Goal: Task Accomplishment & Management: Manage account settings

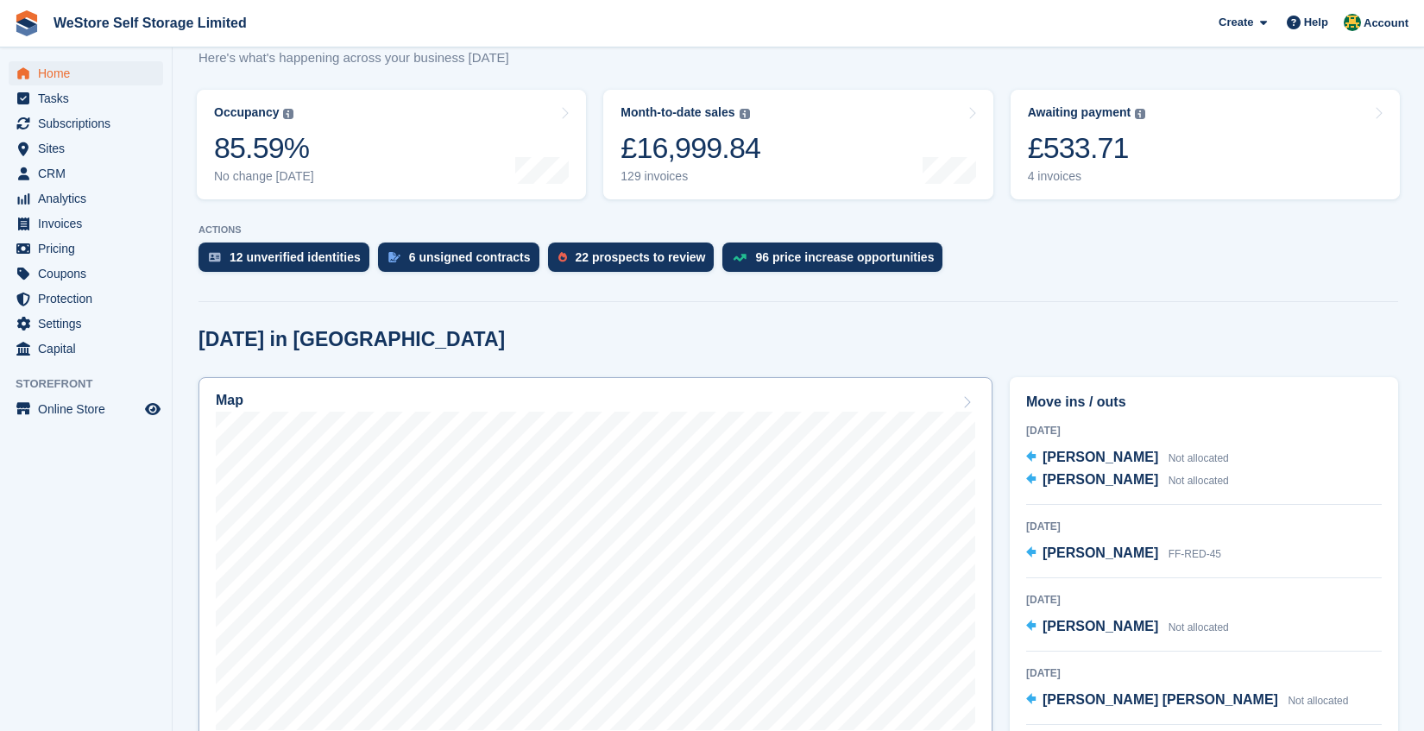
scroll to position [193, 0]
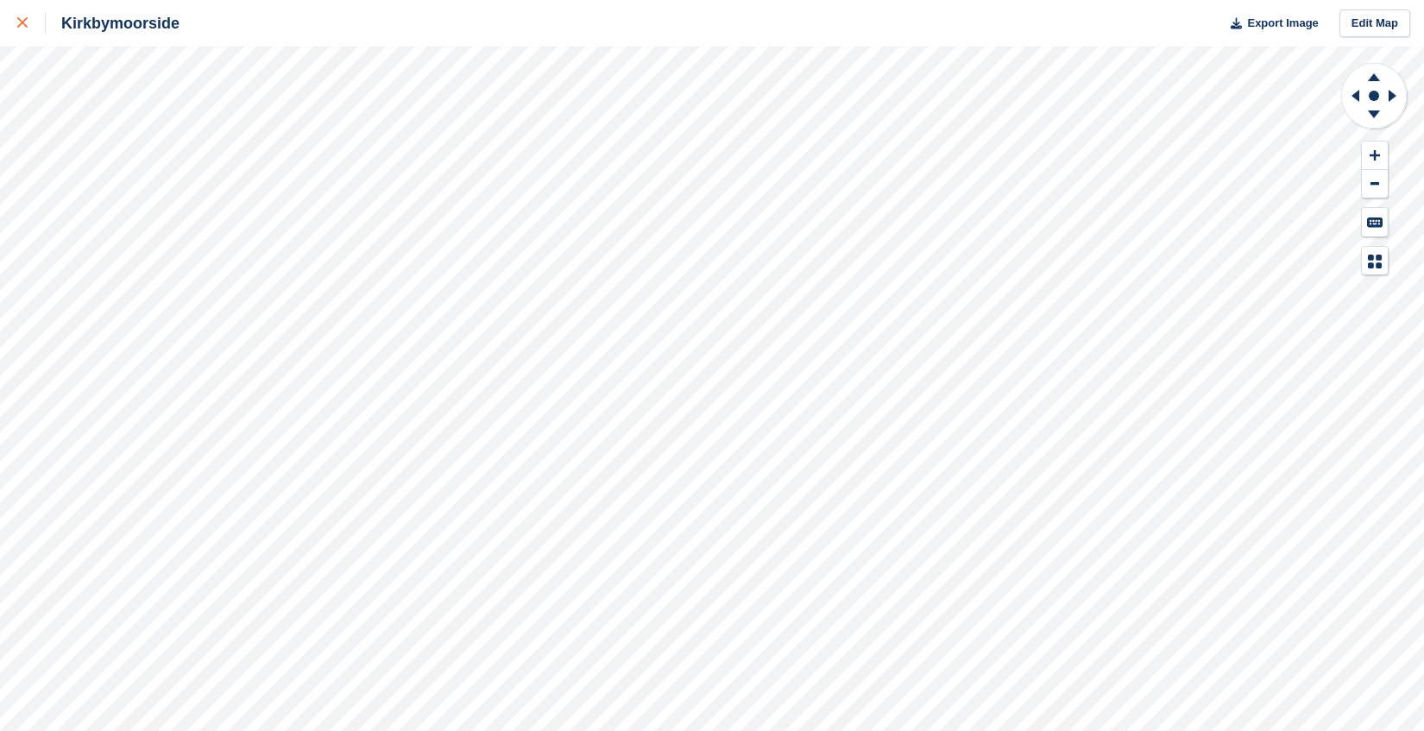
click at [31, 16] on div at bounding box center [31, 23] width 28 height 21
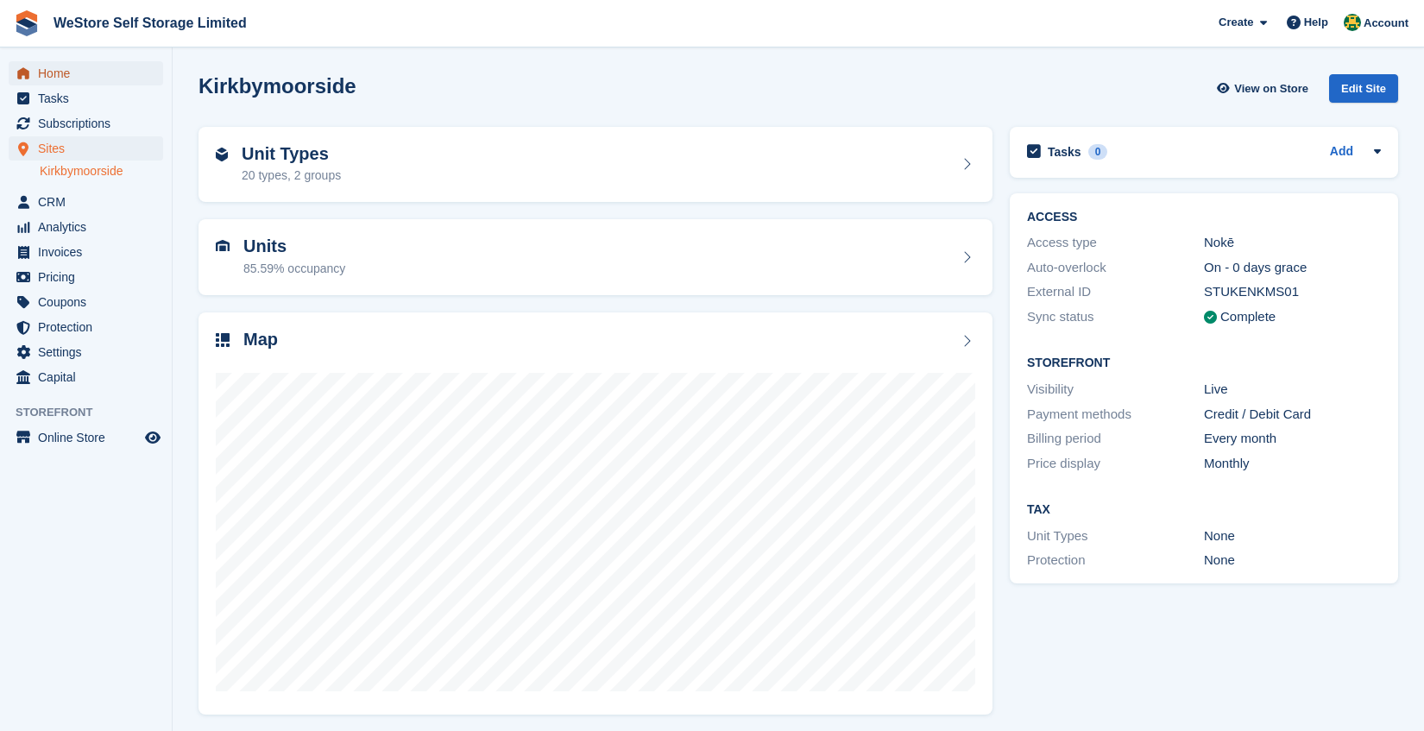
click at [60, 79] on span "Home" at bounding box center [90, 73] width 104 height 24
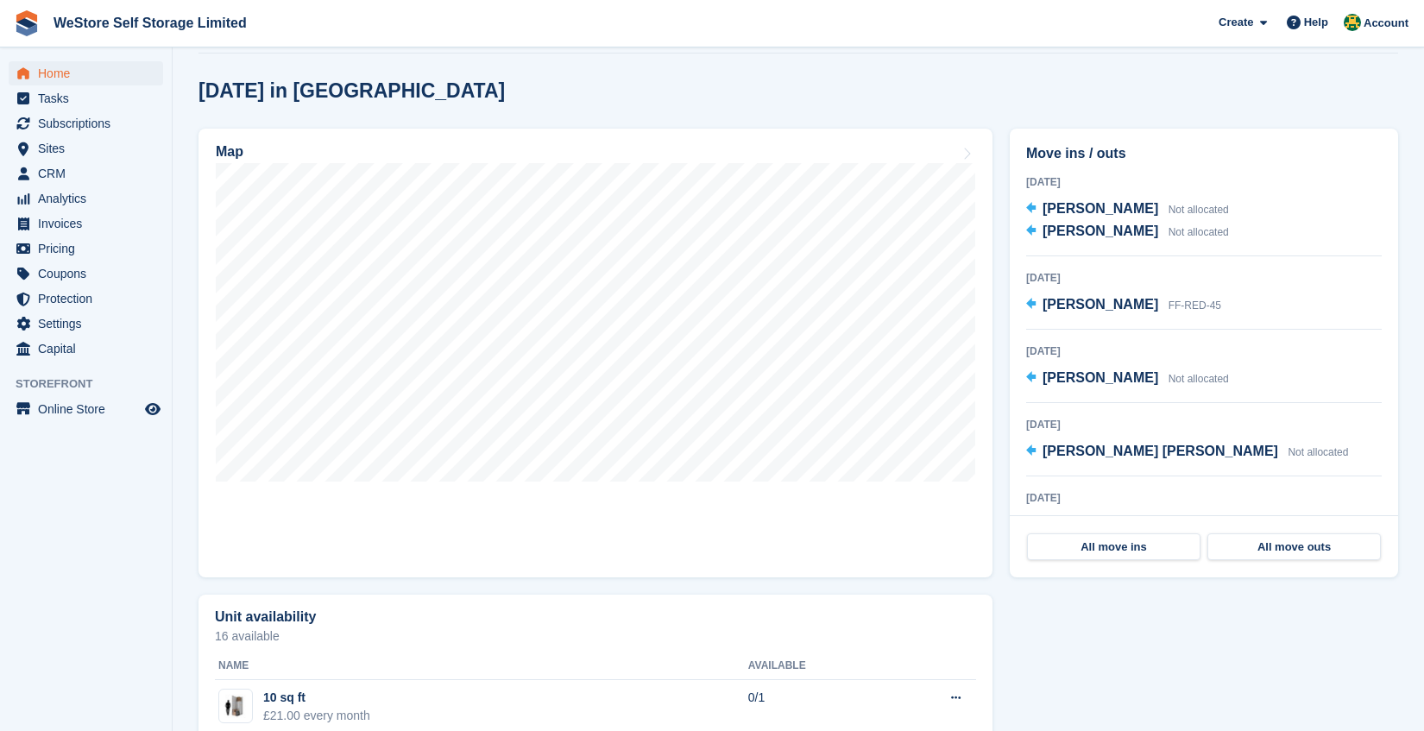
click at [607, 98] on div "[DATE] in [GEOGRAPHIC_DATA]" at bounding box center [798, 90] width 1200 height 23
click at [52, 60] on div "Home Tasks Subscriptions Subscriptions Subscriptions Contracts Price increases …" at bounding box center [86, 207] width 172 height 307
click at [56, 72] on span "Home" at bounding box center [90, 73] width 104 height 24
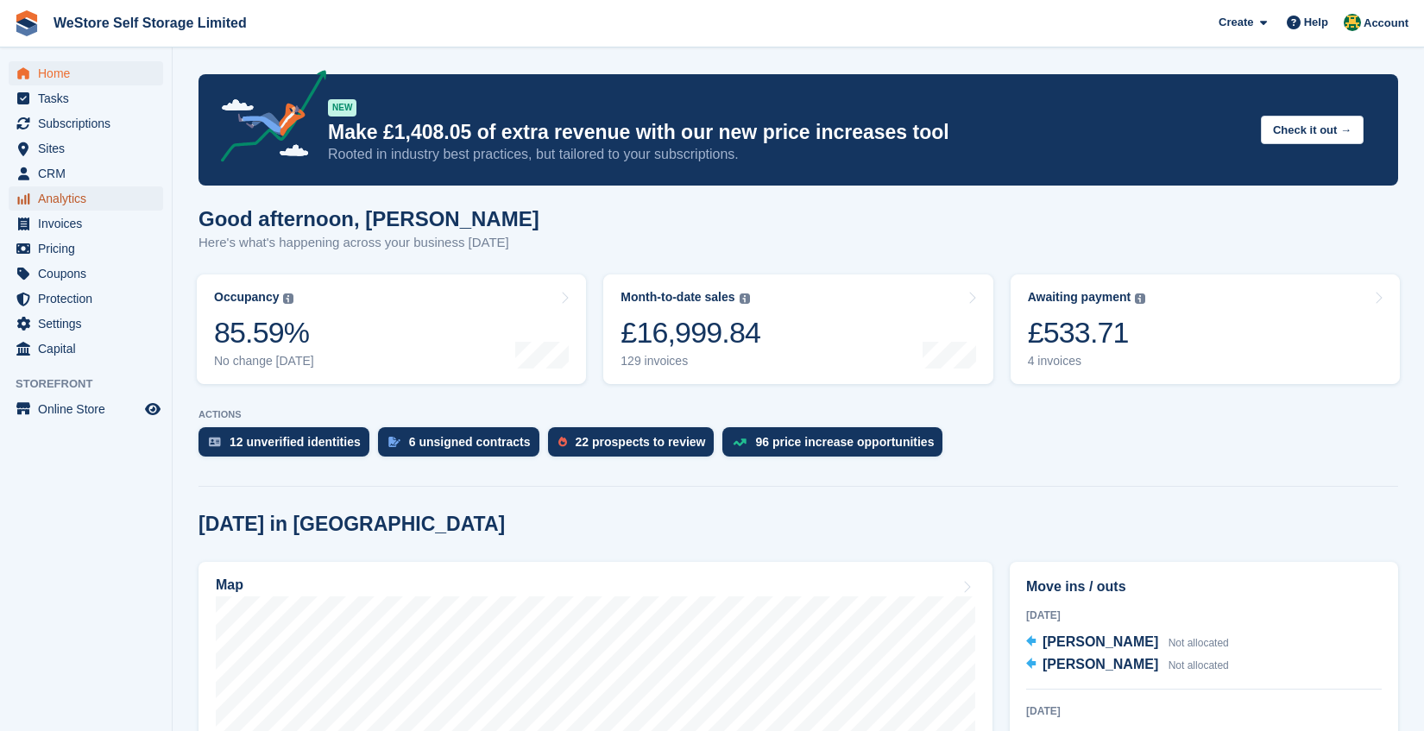
click at [72, 198] on span "Analytics" at bounding box center [90, 198] width 104 height 24
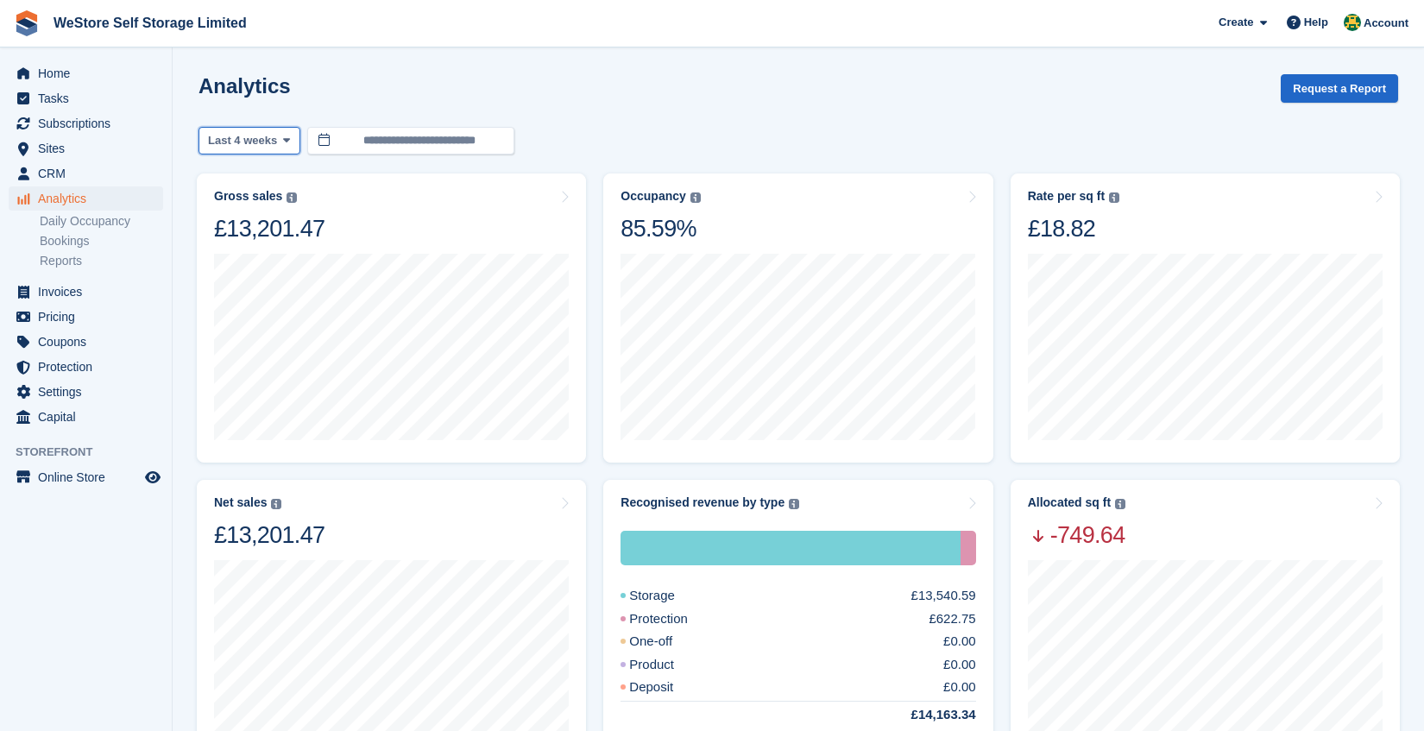
click at [262, 142] on span "Last 4 weeks" at bounding box center [242, 140] width 69 height 17
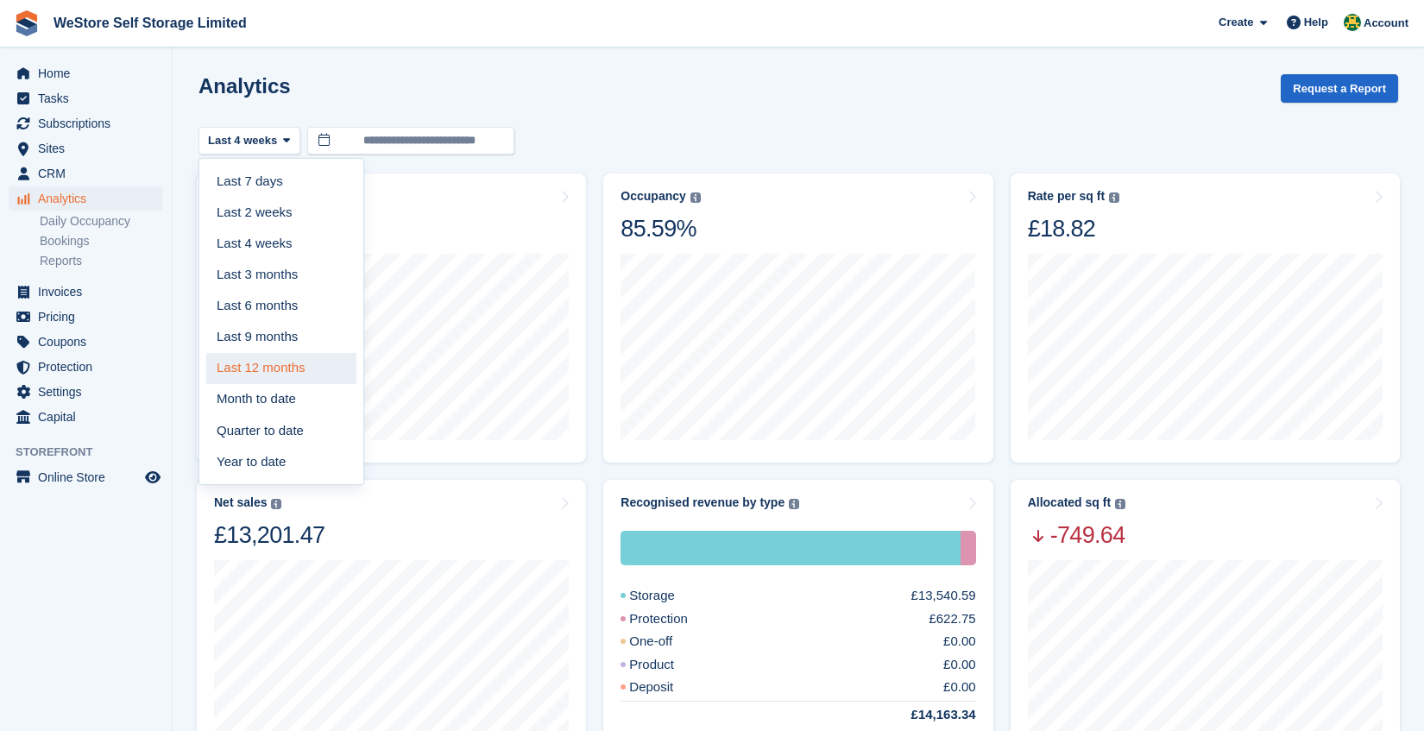
click at [285, 362] on link "Last 12 months" at bounding box center [281, 368] width 150 height 31
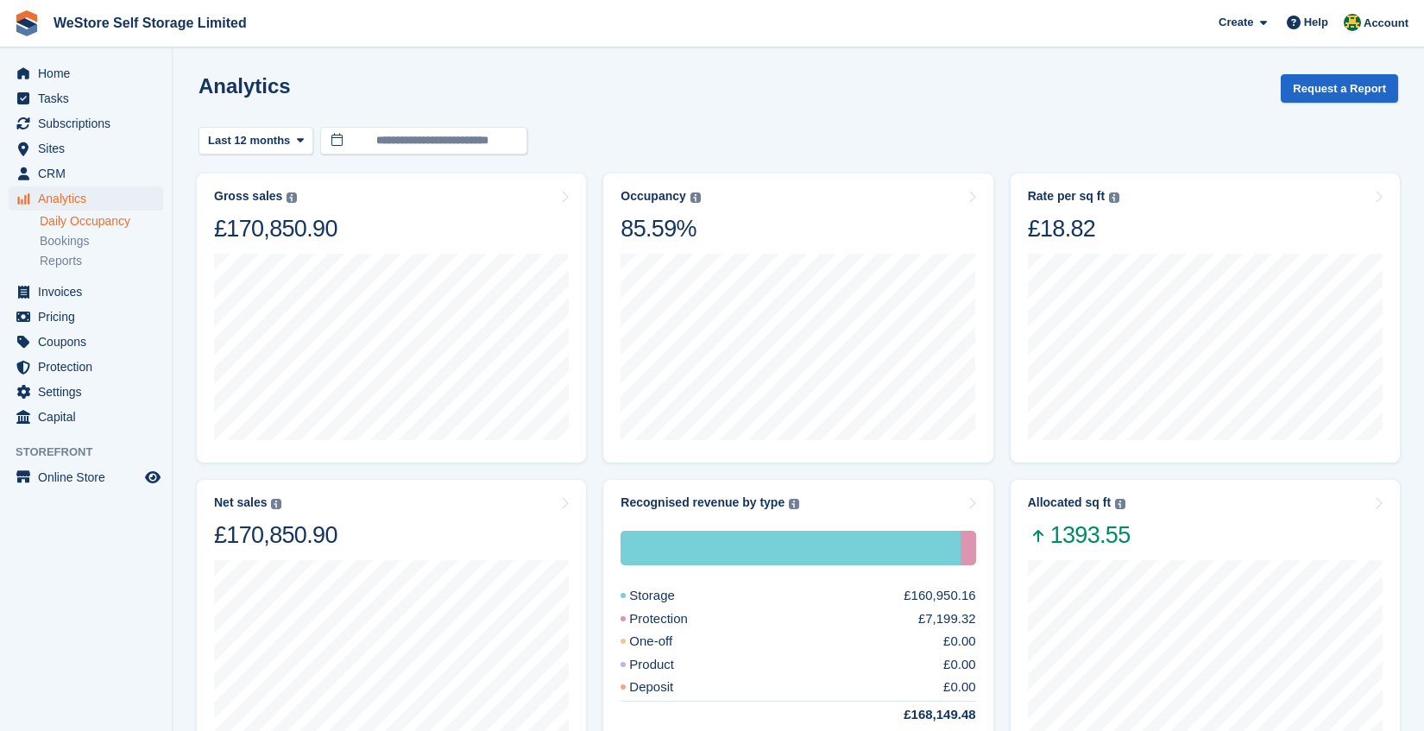
click at [94, 227] on link "Daily Occupancy" at bounding box center [101, 221] width 123 height 16
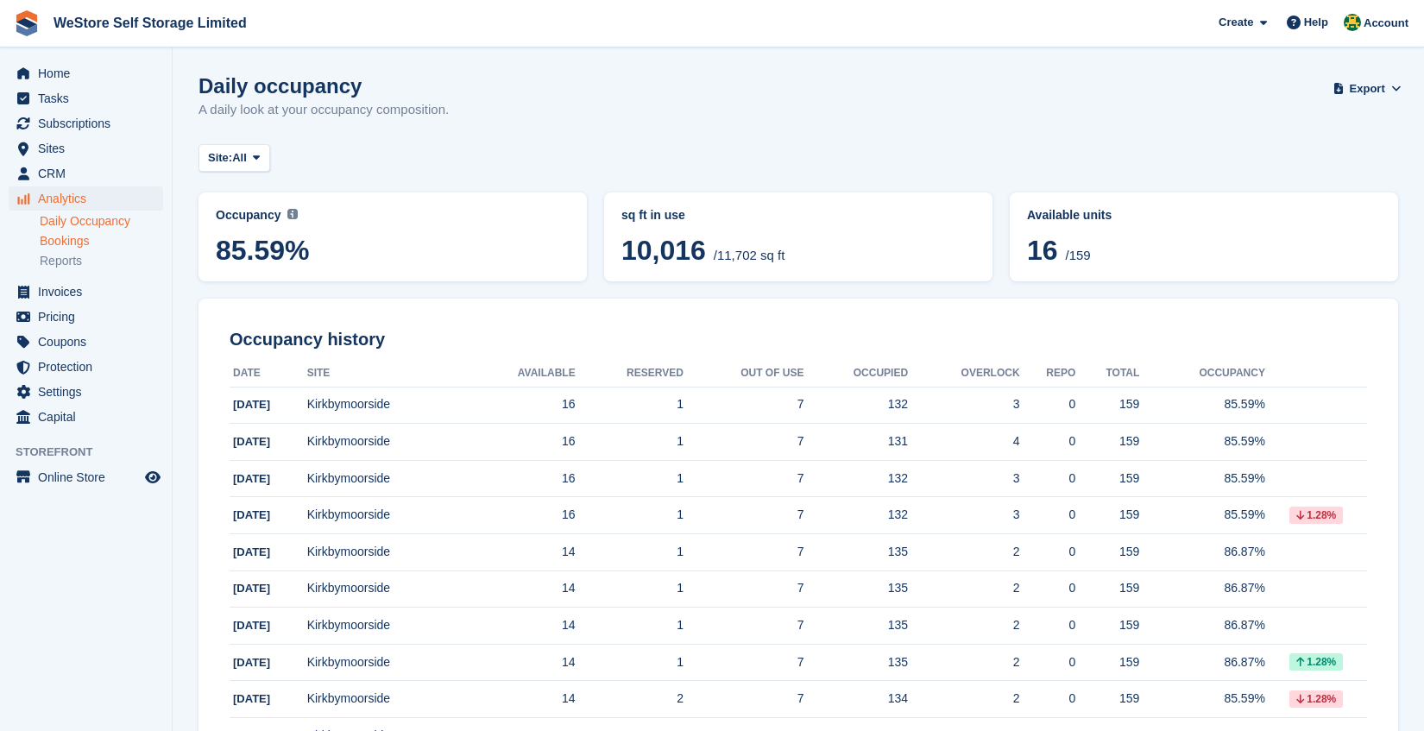
click at [85, 245] on link "Bookings" at bounding box center [101, 241] width 123 height 16
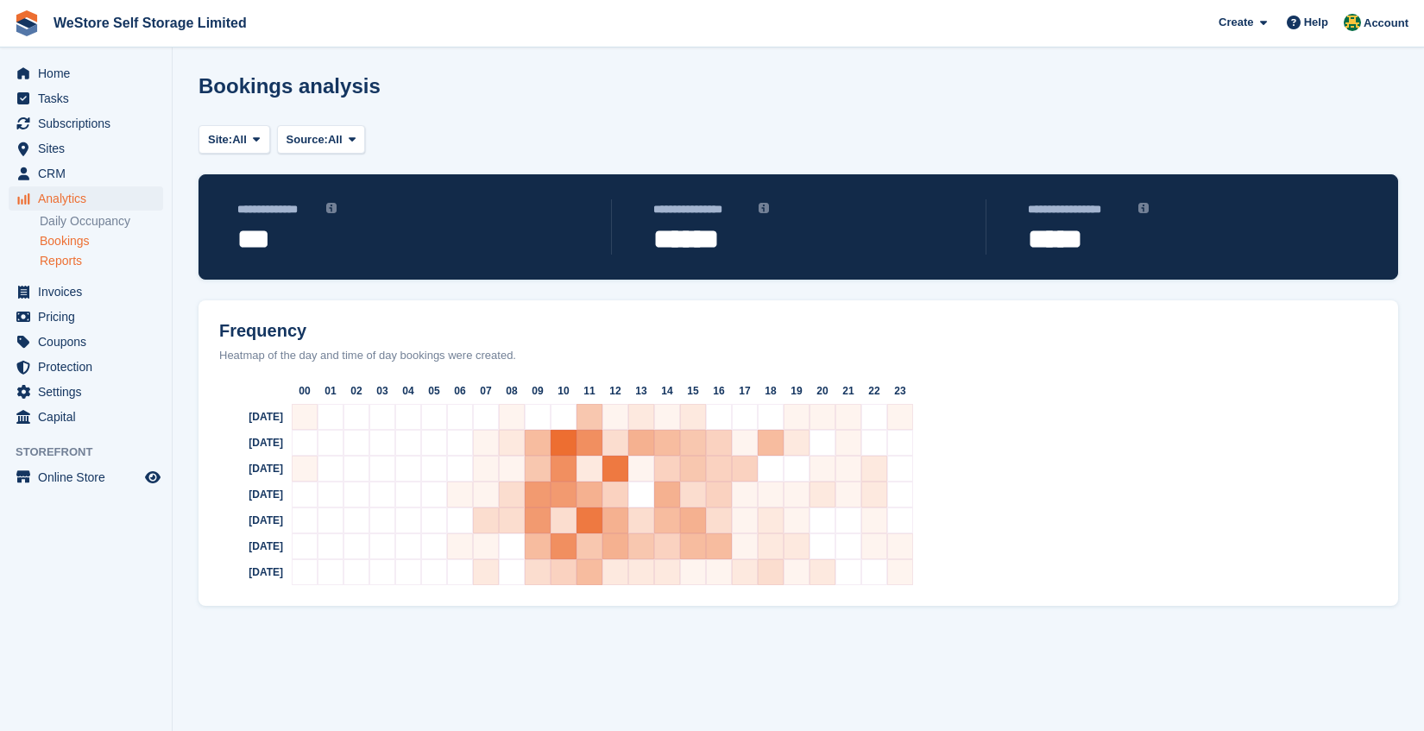
click at [77, 259] on link "Reports" at bounding box center [101, 261] width 123 height 16
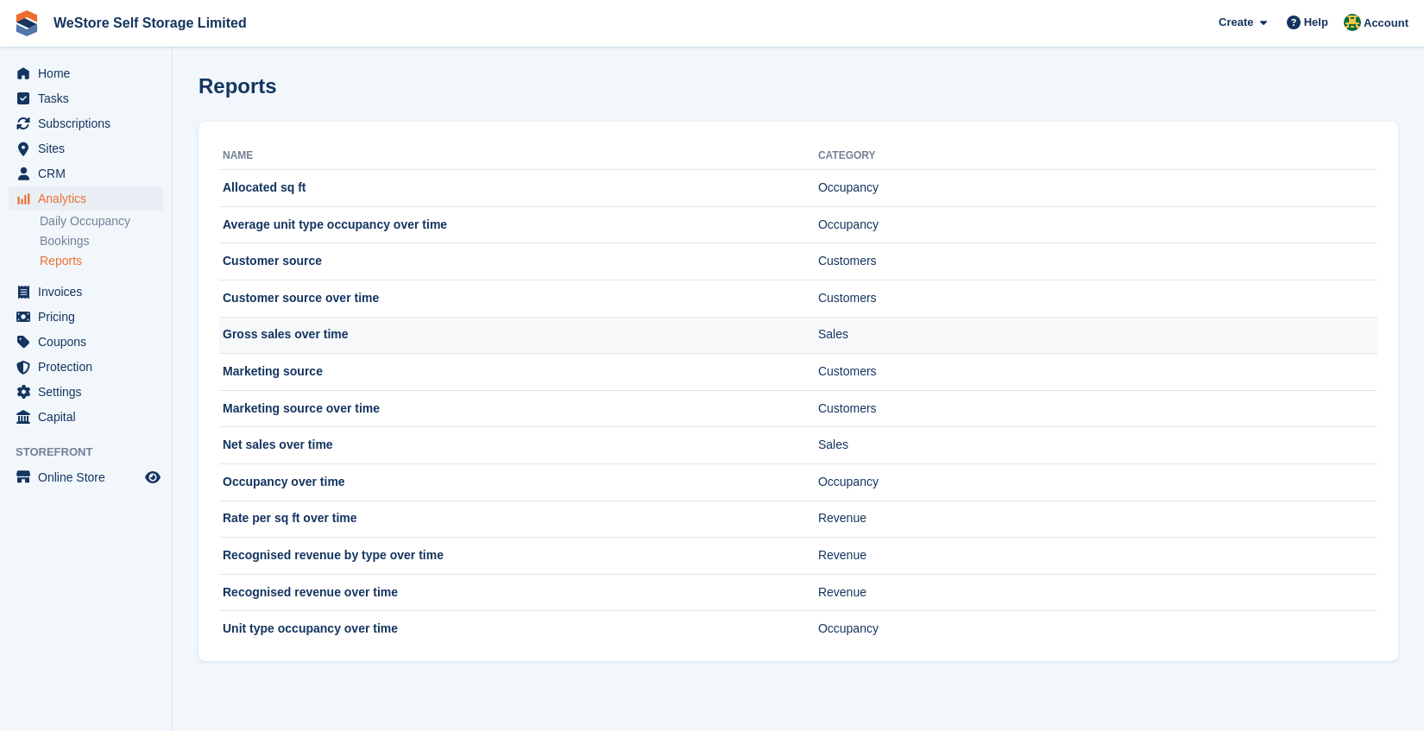
click at [260, 328] on td "Gross sales over time" at bounding box center [518, 335] width 599 height 37
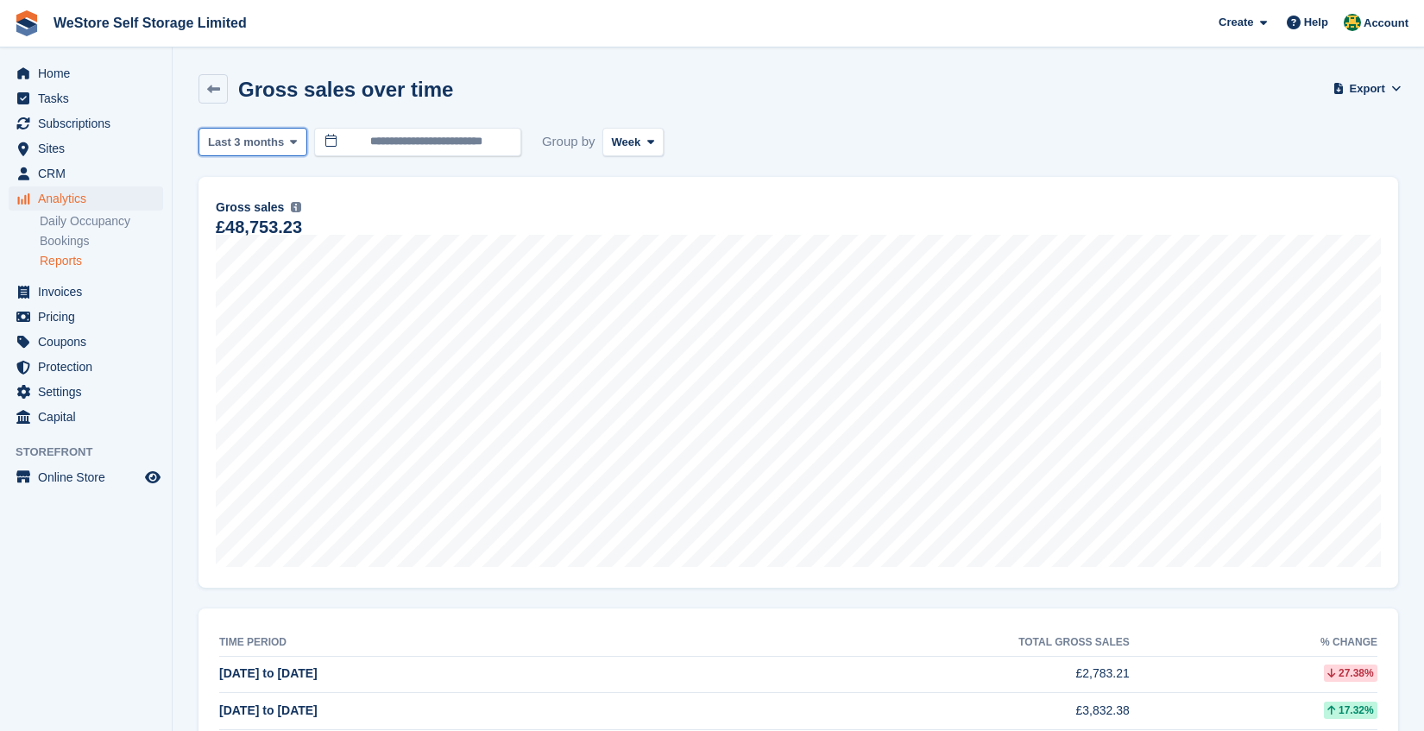
click at [292, 149] on button "Last 3 months" at bounding box center [252, 142] width 109 height 28
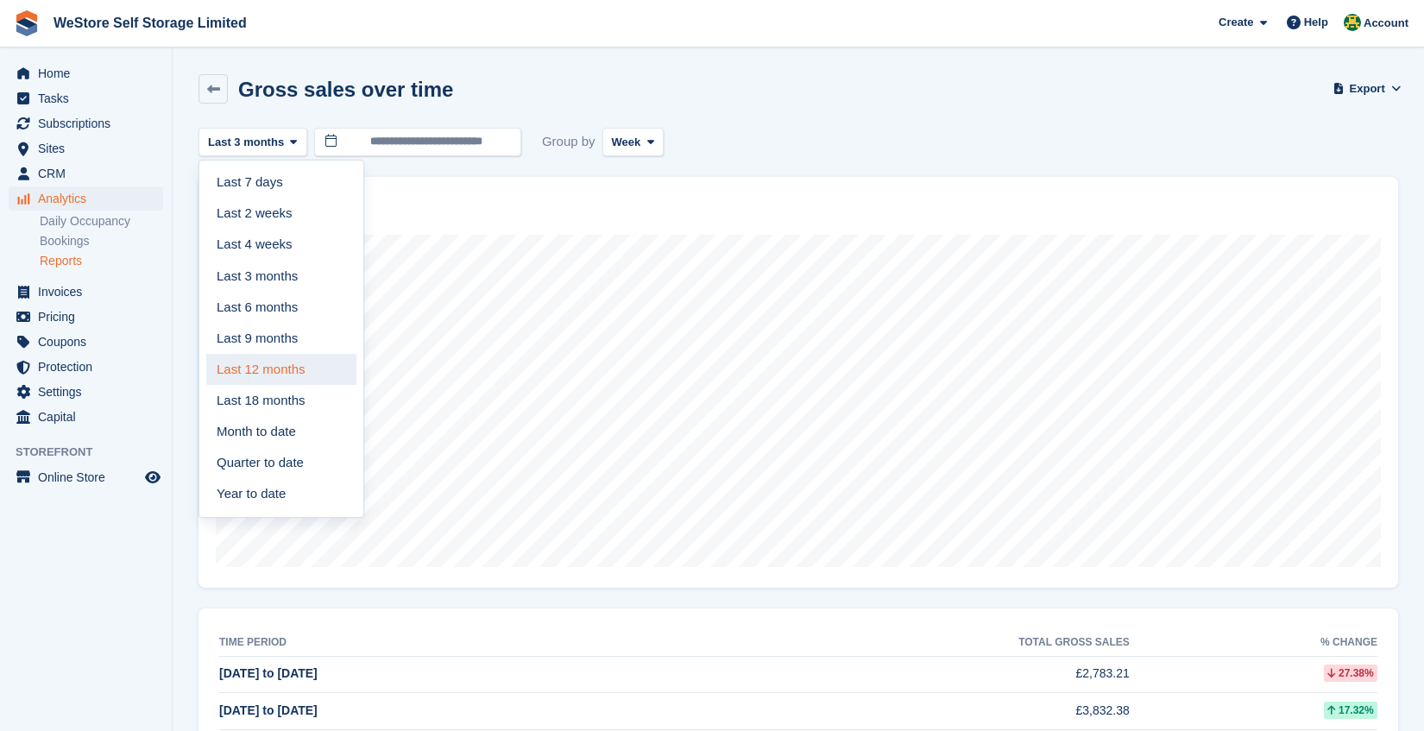
click at [281, 372] on link "Last 12 months" at bounding box center [281, 369] width 150 height 31
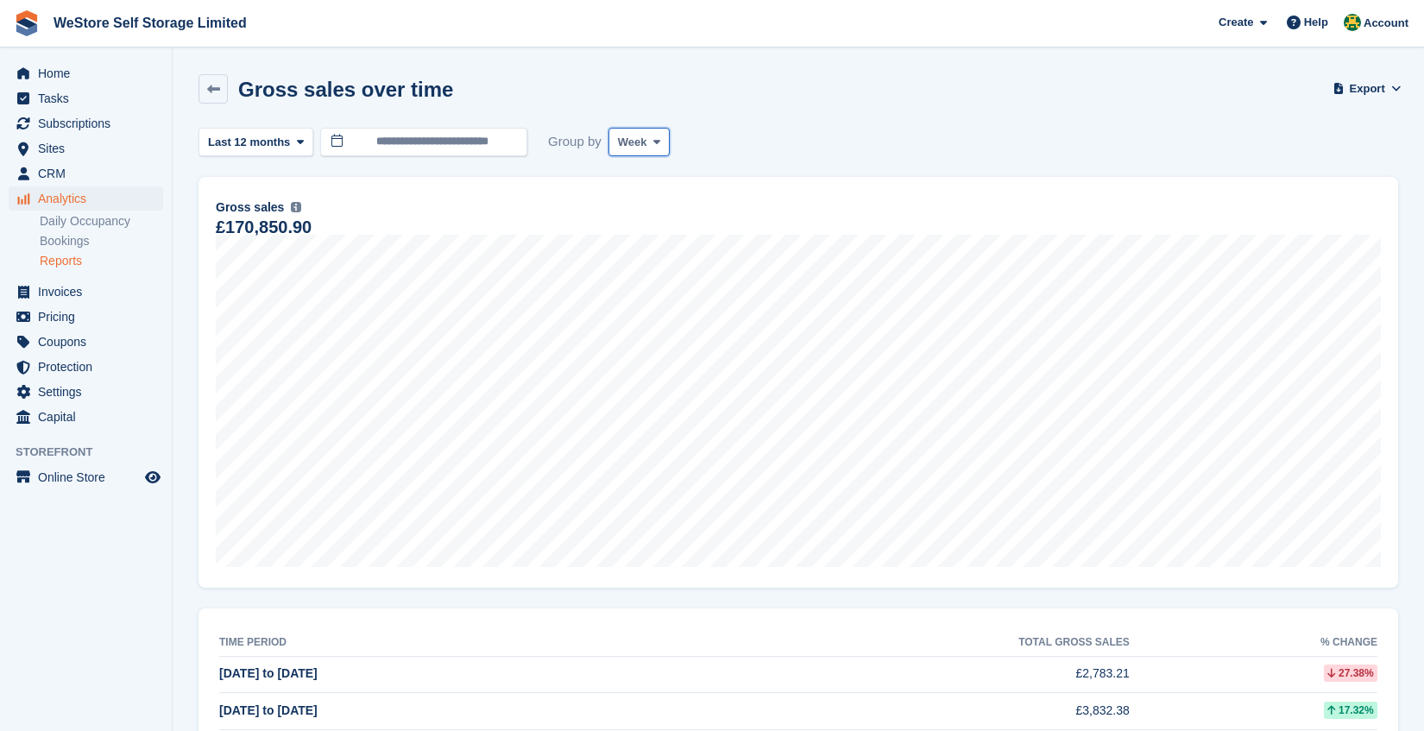
click at [657, 140] on icon at bounding box center [656, 141] width 7 height 11
click at [667, 232] on link "Month" at bounding box center [691, 245] width 150 height 31
click at [660, 136] on icon at bounding box center [661, 141] width 7 height 11
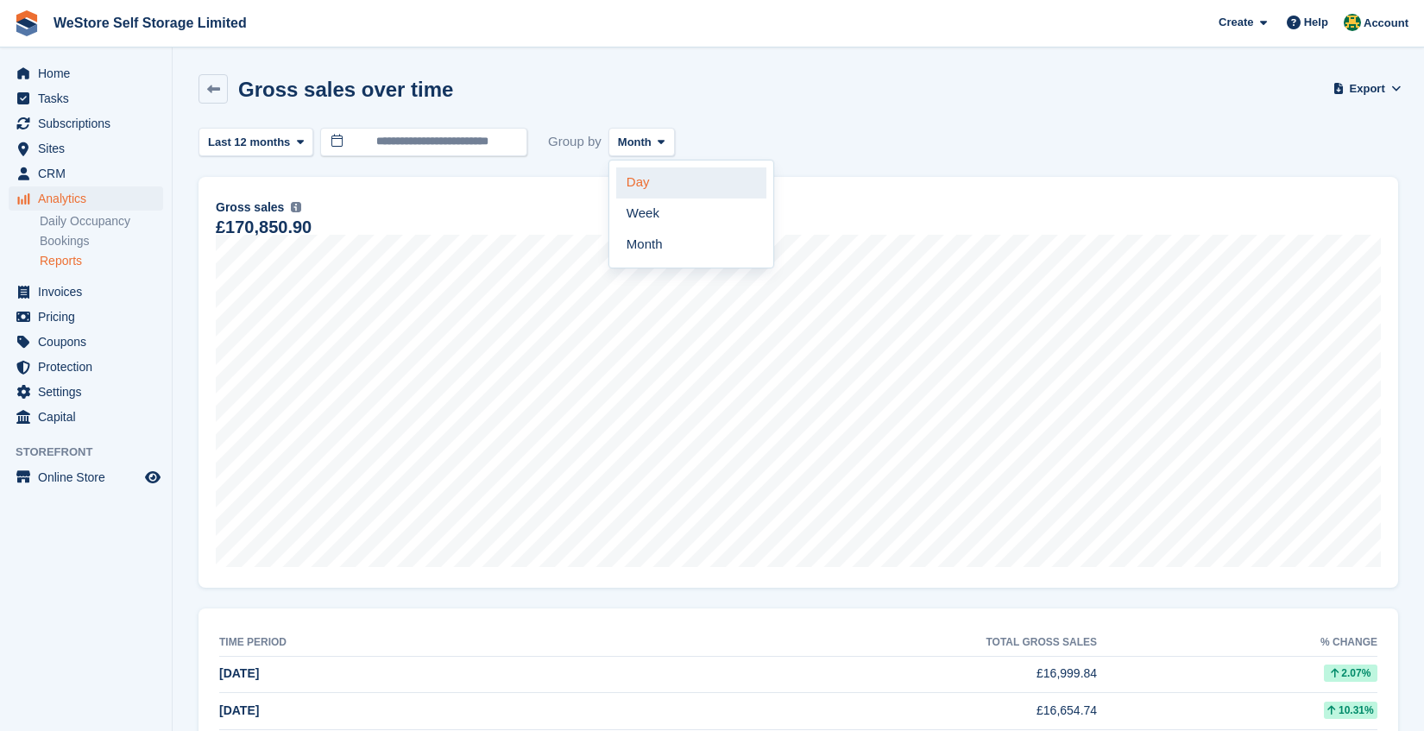
click at [659, 186] on link "Day" at bounding box center [691, 182] width 150 height 31
click at [639, 147] on span "Day" at bounding box center [628, 142] width 21 height 17
click at [639, 236] on link "Month" at bounding box center [691, 245] width 150 height 31
click at [68, 75] on span "Home" at bounding box center [90, 73] width 104 height 24
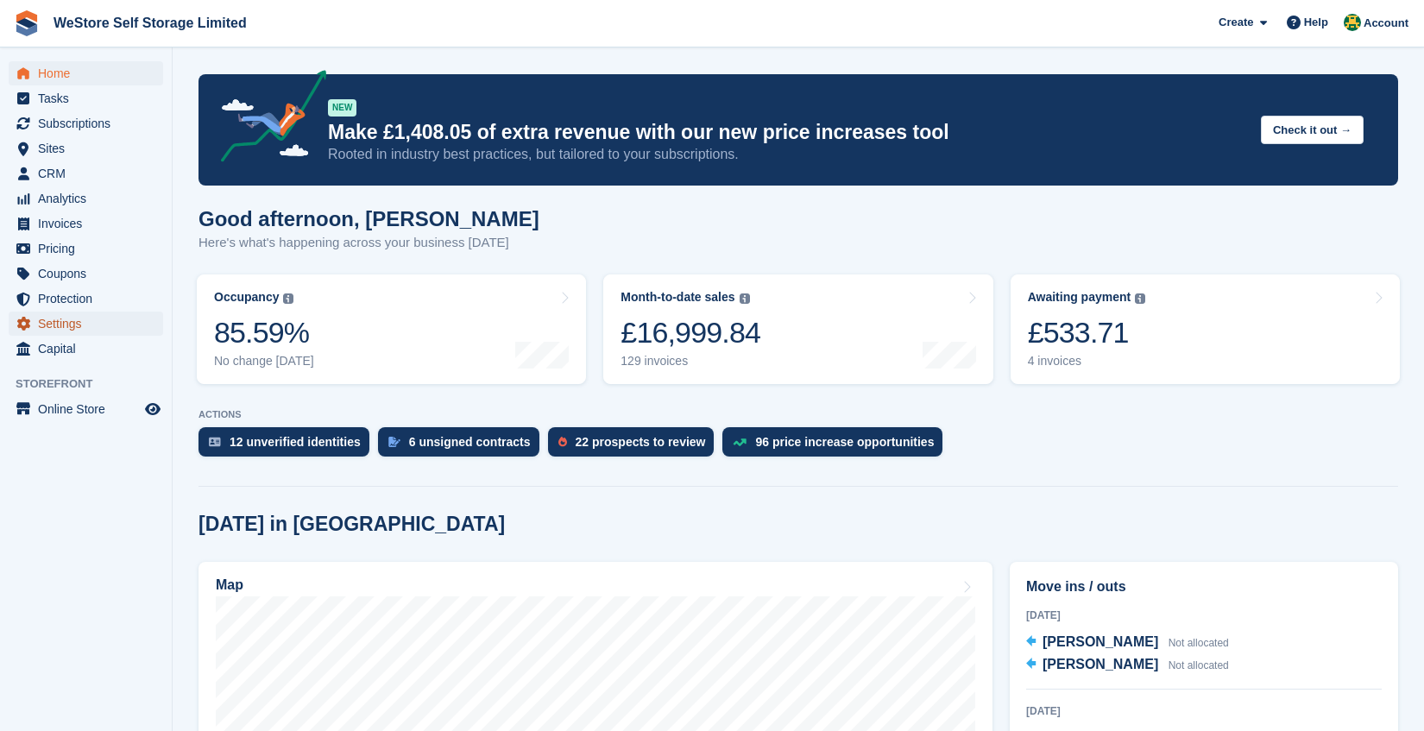
click at [98, 331] on span "Settings" at bounding box center [90, 324] width 104 height 24
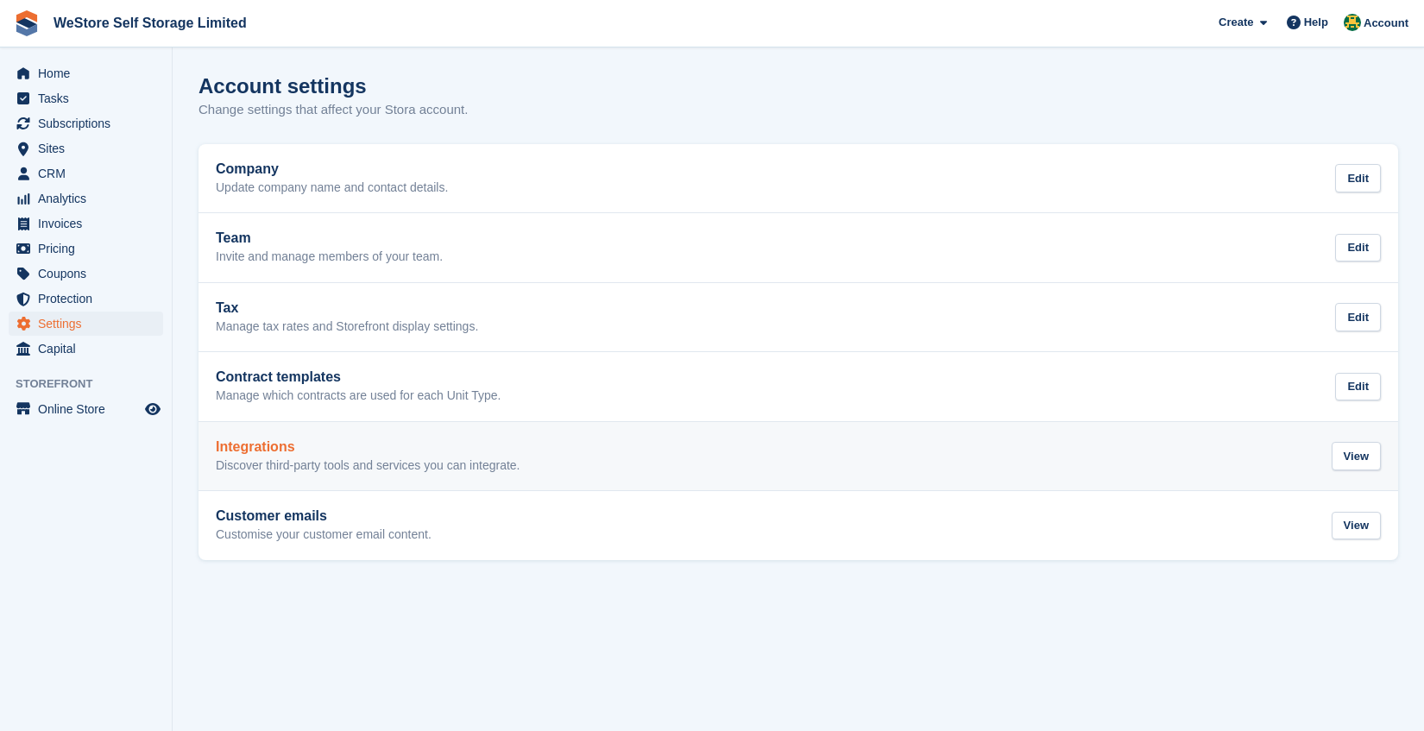
click at [374, 460] on p "Discover third-party tools and services you can integrate." at bounding box center [368, 466] width 305 height 16
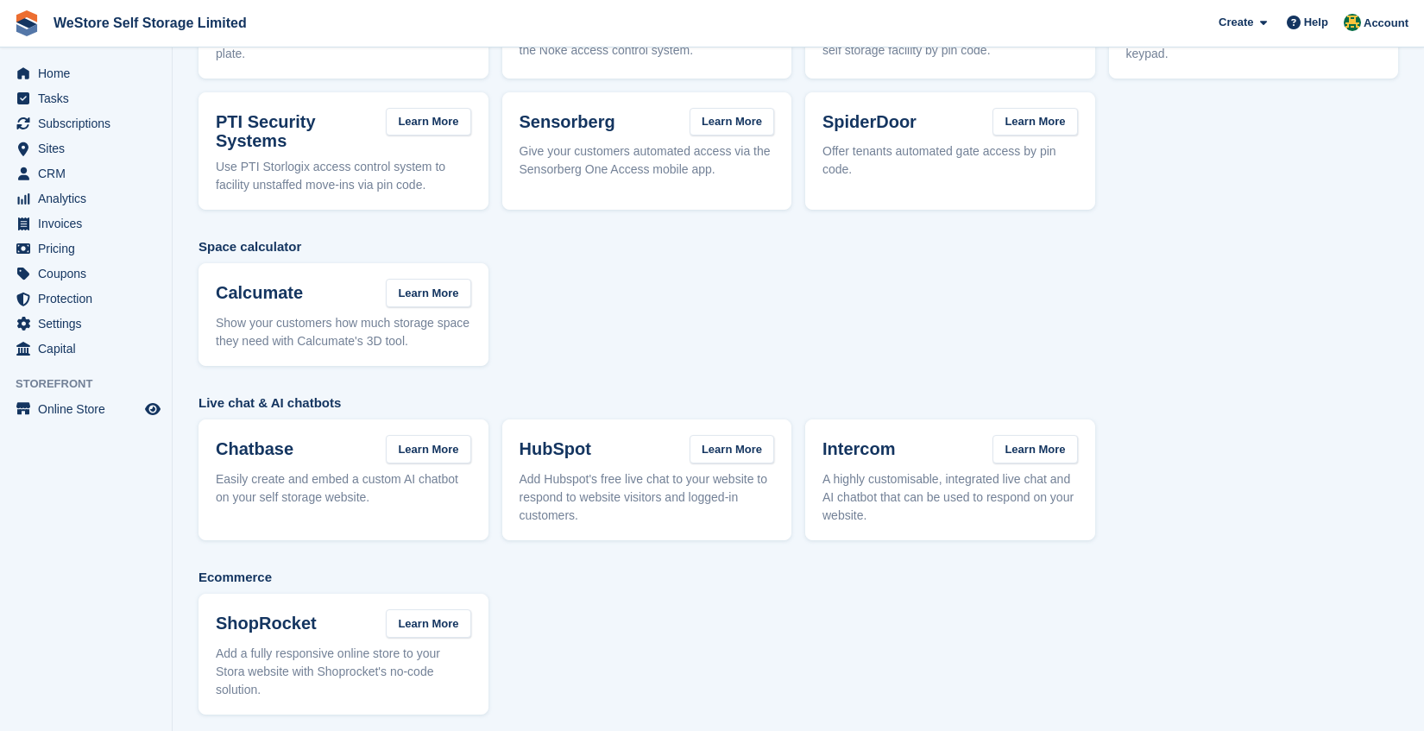
scroll to position [218, 0]
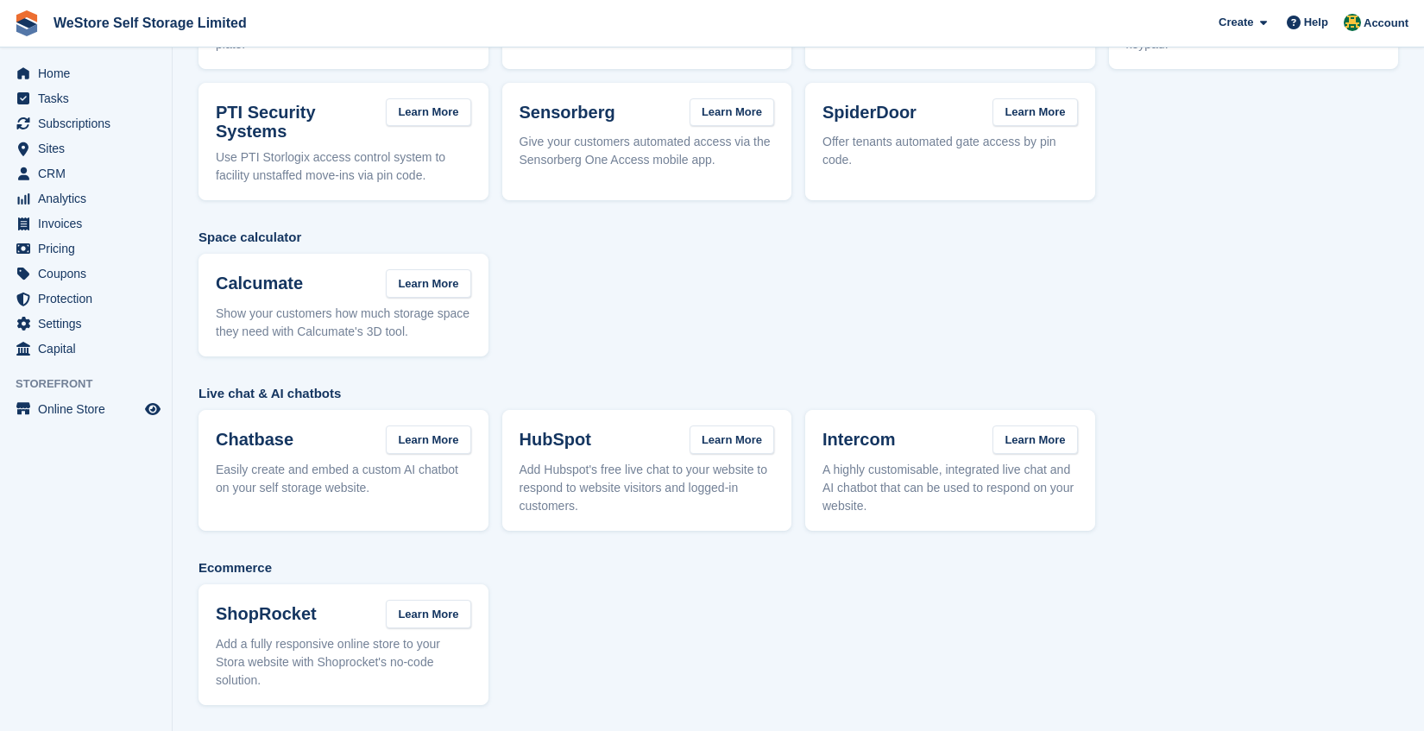
click at [268, 615] on h3 "ShopRocket" at bounding box center [266, 614] width 101 height 20
click at [434, 626] on link "Learn More" at bounding box center [428, 614] width 85 height 28
